Goal: Transaction & Acquisition: Subscribe to service/newsletter

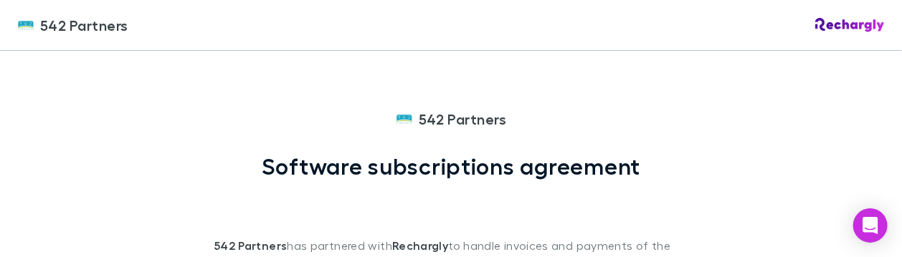
click at [680, 128] on div "542 Partners Software subscriptions agreement 542 Partners has partnered with R…" at bounding box center [450, 189] width 473 height 163
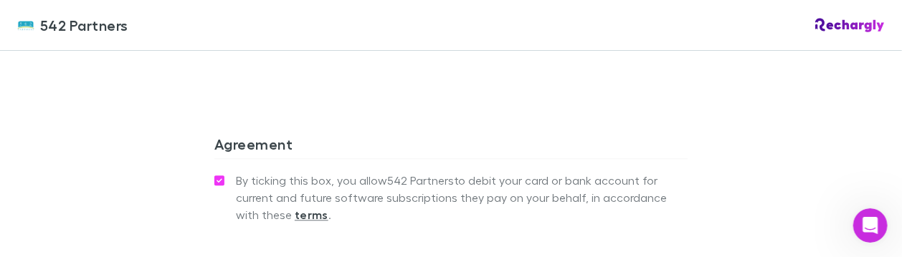
scroll to position [1506, 0]
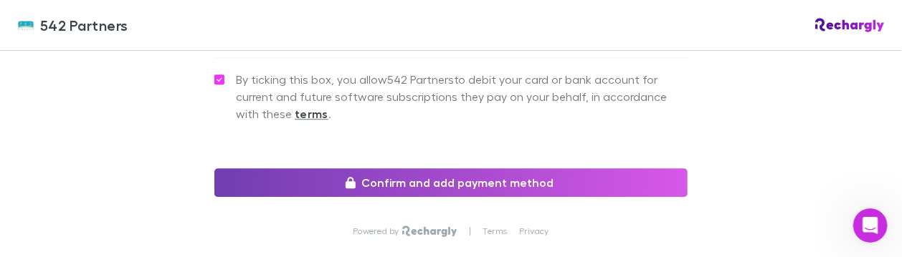
click at [483, 169] on button "Confirm and add payment method" at bounding box center [450, 183] width 473 height 29
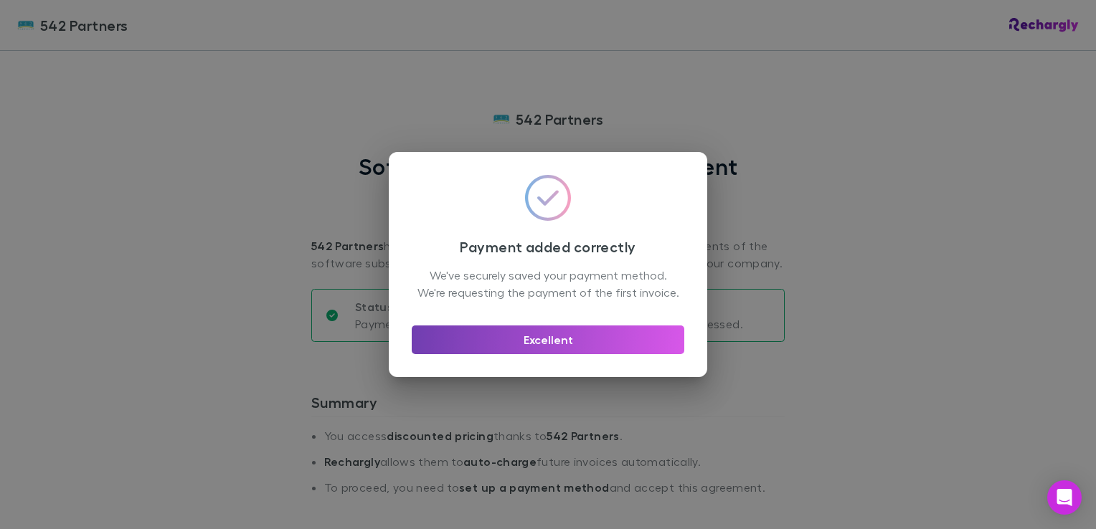
click at [544, 354] on button "Excellent" at bounding box center [548, 340] width 272 height 29
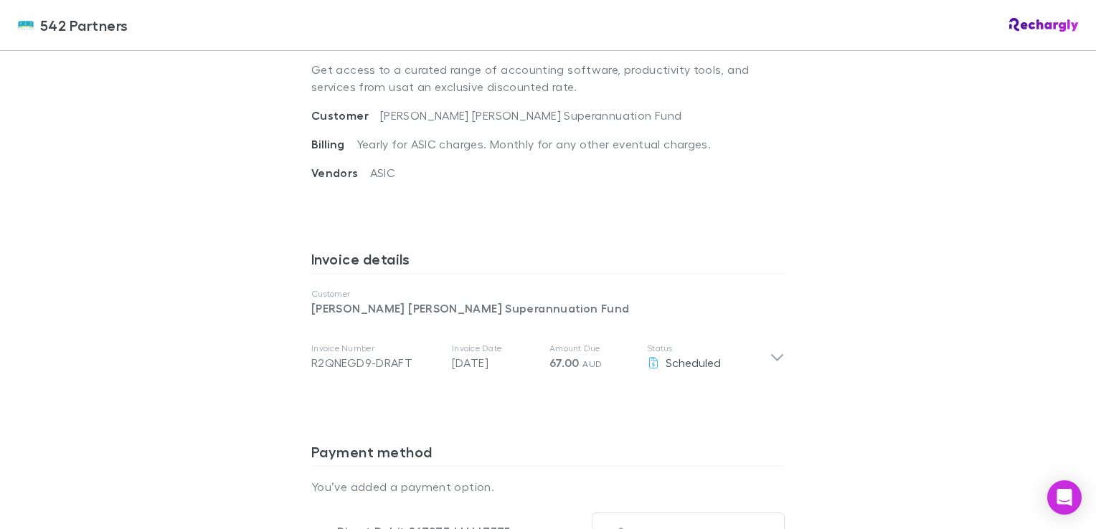
scroll to position [355, 0]
